Goal: Transaction & Acquisition: Purchase product/service

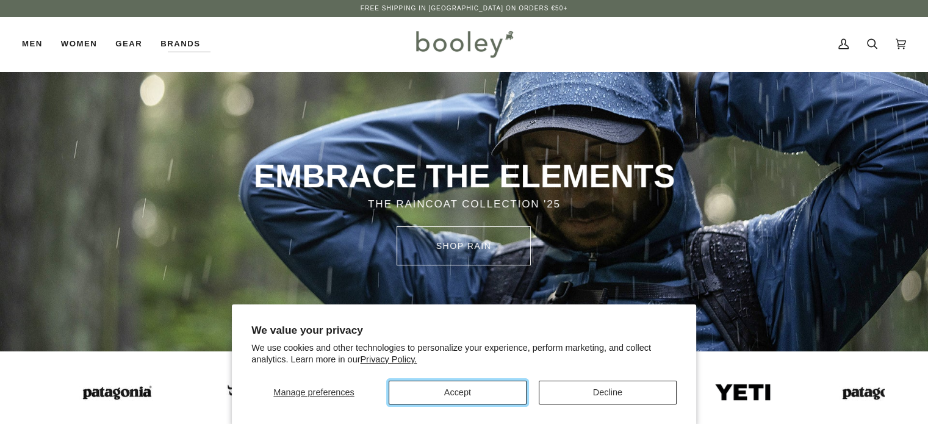
click at [455, 397] on button "Accept" at bounding box center [457, 393] width 138 height 24
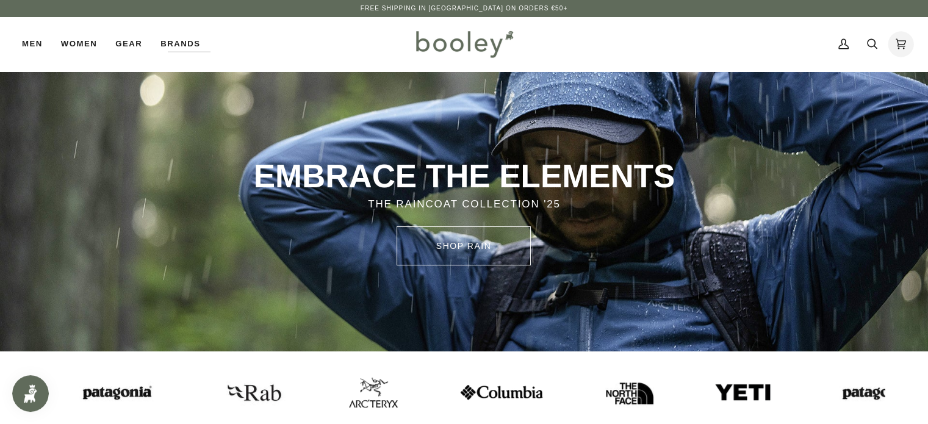
click at [895, 42] on icon at bounding box center [900, 44] width 10 height 18
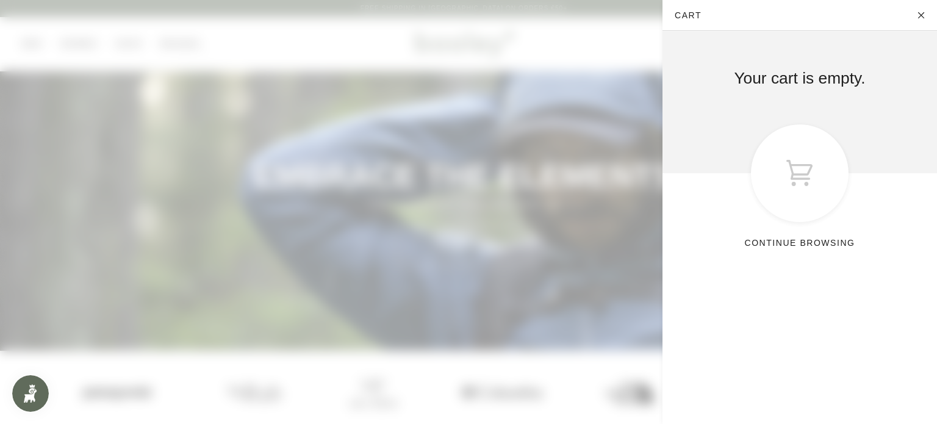
click at [659, 42] on span at bounding box center [468, 212] width 937 height 424
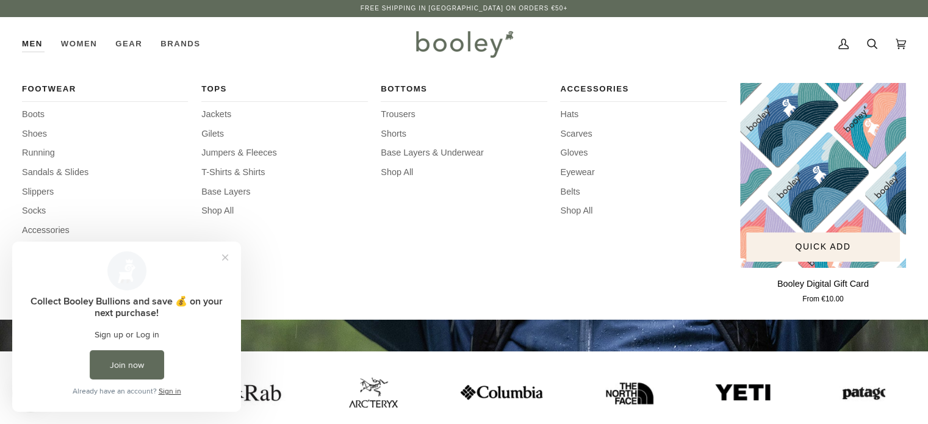
click at [790, 190] on img "Booley Digital Gift Card" at bounding box center [823, 175] width 166 height 185
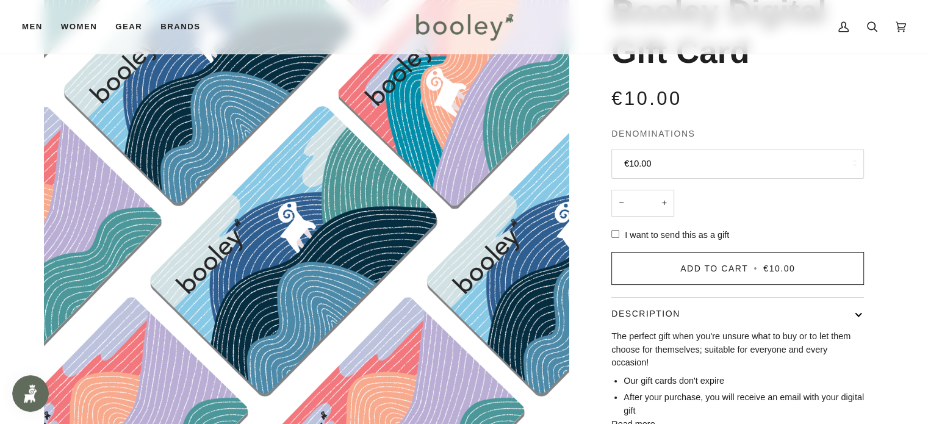
scroll to position [122, 0]
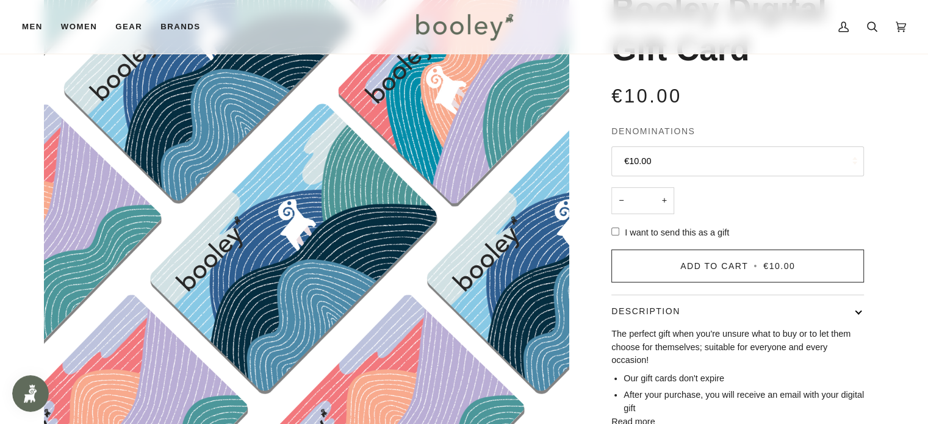
click at [637, 161] on button "€10.00" at bounding box center [737, 161] width 252 height 30
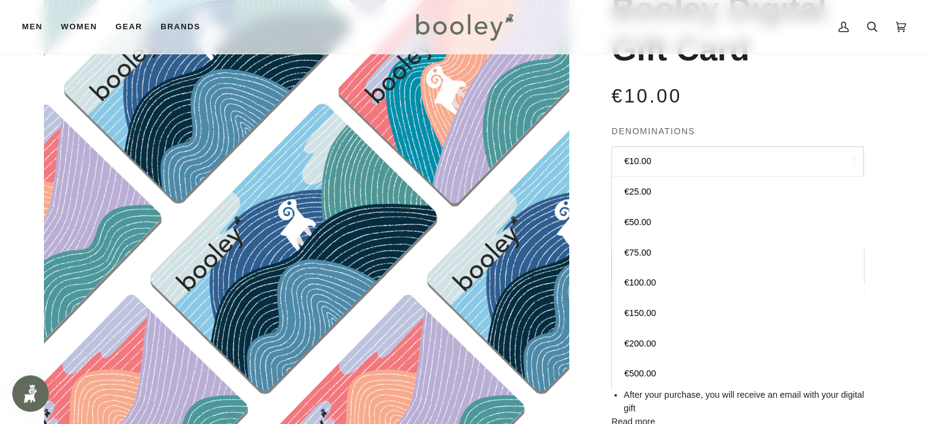
scroll to position [120, 0]
click at [664, 225] on link "€50.00" at bounding box center [737, 222] width 251 height 30
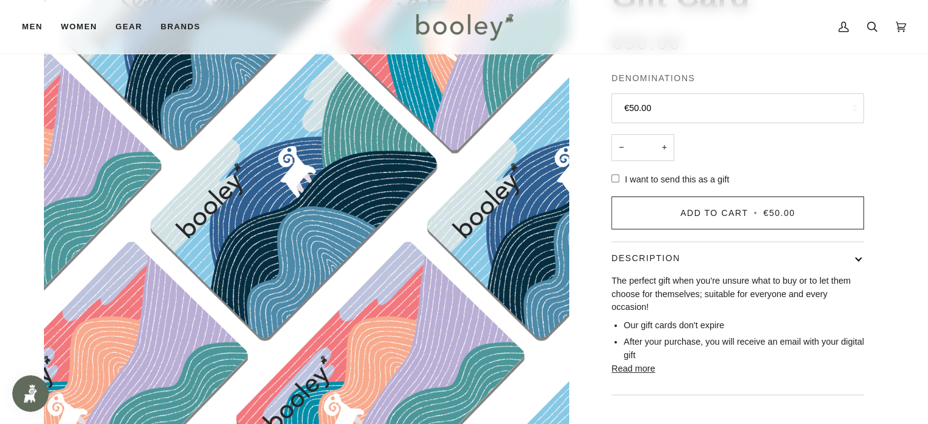
scroll to position [183, 0]
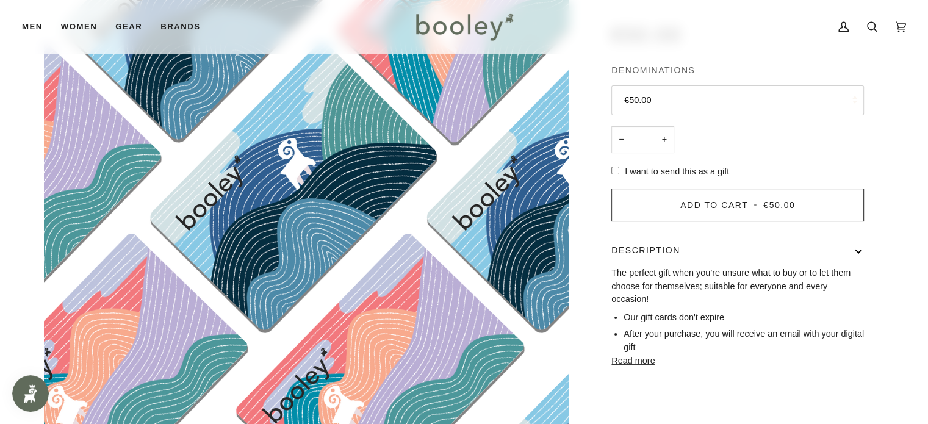
click at [661, 173] on span "I want to send this as a gift" at bounding box center [676, 171] width 104 height 10
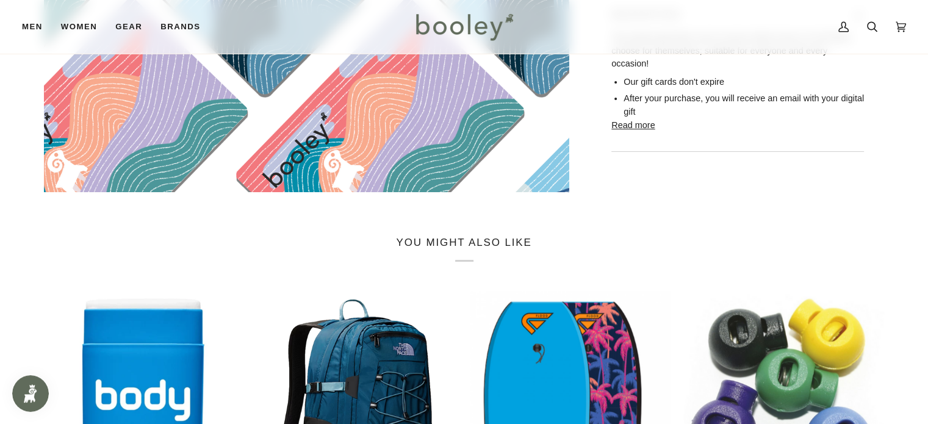
scroll to position [488, 0]
